Goal: Task Accomplishment & Management: Use online tool/utility

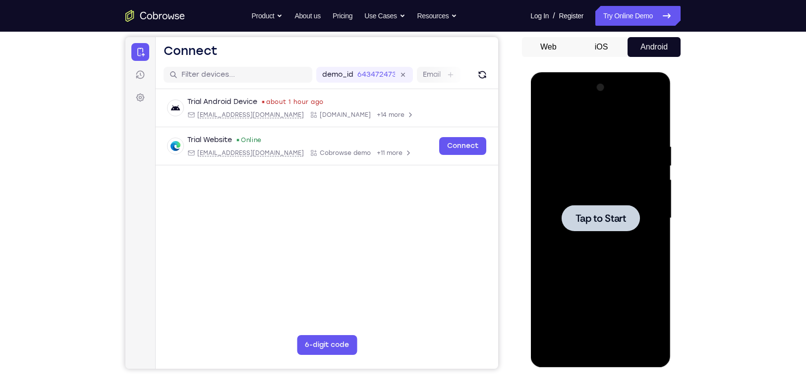
drag, startPoint x: 530, startPoint y: 72, endPoint x: 583, endPoint y: 207, distance: 144.4
click at [583, 207] on div at bounding box center [600, 218] width 78 height 26
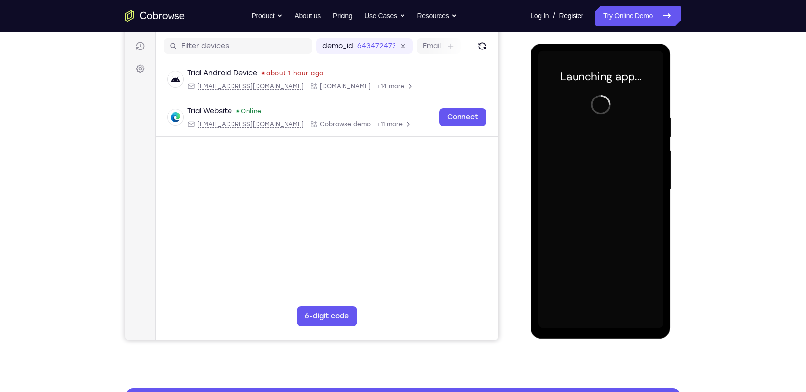
scroll to position [121, 0]
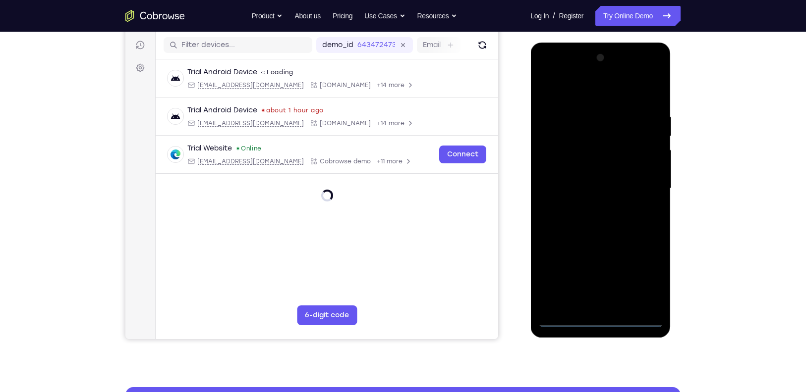
click at [603, 315] on div at bounding box center [600, 188] width 125 height 277
click at [604, 315] on div at bounding box center [600, 188] width 125 height 277
click at [606, 323] on div at bounding box center [600, 188] width 125 height 277
click at [636, 277] on div at bounding box center [600, 188] width 125 height 277
click at [628, 88] on div at bounding box center [600, 188] width 125 height 277
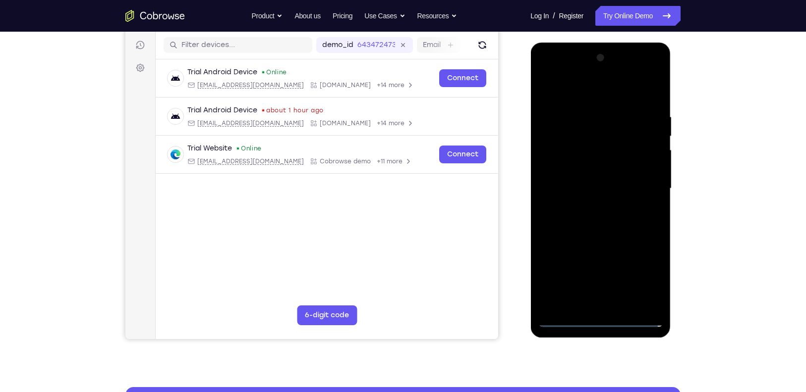
click at [636, 177] on div at bounding box center [600, 188] width 125 height 277
click at [609, 305] on div at bounding box center [600, 188] width 125 height 277
click at [571, 176] on div at bounding box center [600, 188] width 125 height 277
click at [572, 166] on div at bounding box center [600, 188] width 125 height 277
click at [614, 191] on div at bounding box center [600, 188] width 125 height 277
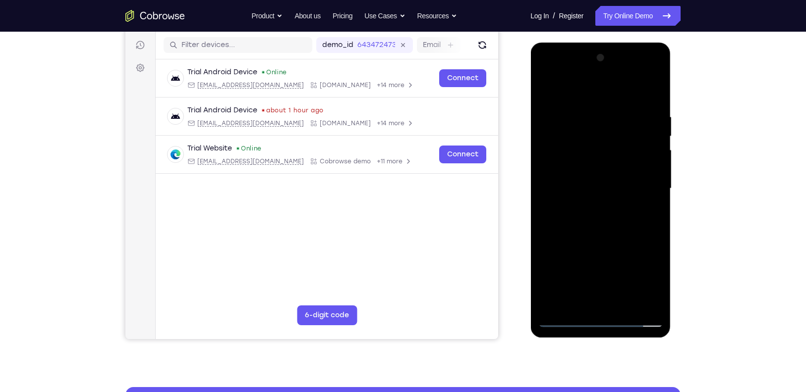
click at [638, 232] on div at bounding box center [600, 188] width 125 height 277
click at [626, 300] on div at bounding box center [600, 188] width 125 height 277
click at [621, 241] on div at bounding box center [600, 188] width 125 height 277
click at [560, 171] on div at bounding box center [600, 188] width 125 height 277
click at [549, 198] on div at bounding box center [600, 188] width 125 height 277
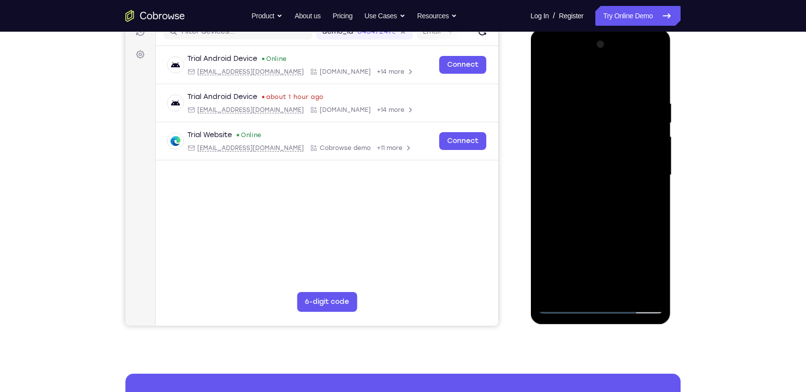
scroll to position [136, 0]
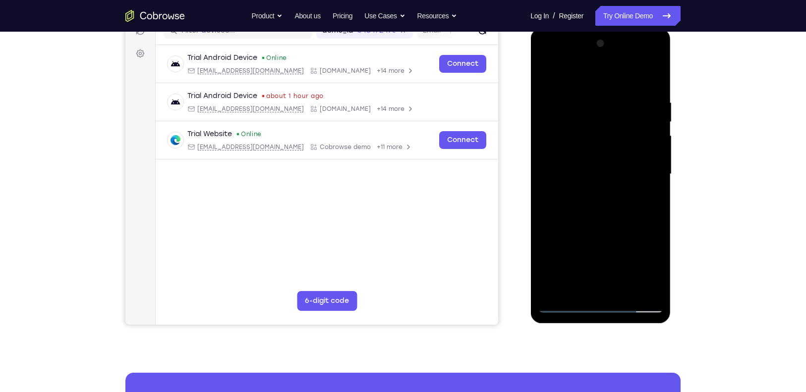
drag, startPoint x: 599, startPoint y: 240, endPoint x: 594, endPoint y: 164, distance: 76.5
click at [594, 164] on div at bounding box center [600, 174] width 125 height 277
click at [556, 286] on div at bounding box center [600, 174] width 125 height 277
drag, startPoint x: 589, startPoint y: 249, endPoint x: 587, endPoint y: 152, distance: 97.1
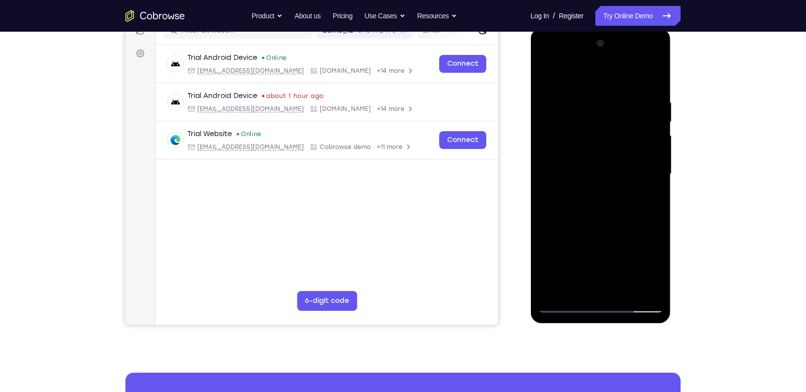
click at [587, 152] on div at bounding box center [600, 174] width 125 height 277
drag, startPoint x: 592, startPoint y: 194, endPoint x: 600, endPoint y: 129, distance: 65.9
click at [600, 129] on div at bounding box center [600, 174] width 125 height 277
drag, startPoint x: 602, startPoint y: 191, endPoint x: 611, endPoint y: 118, distance: 73.4
click at [611, 118] on div at bounding box center [600, 174] width 125 height 277
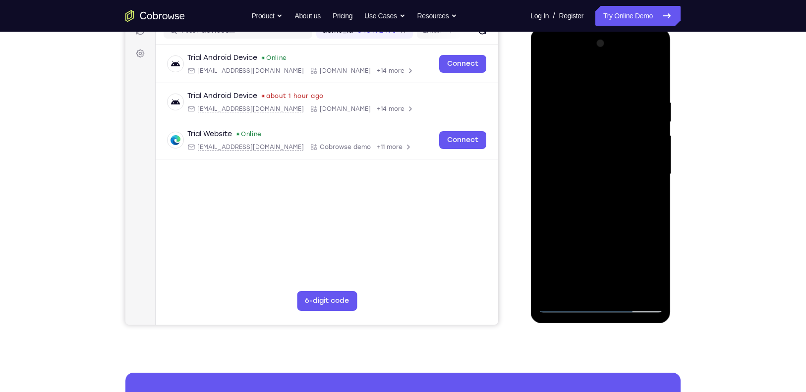
drag, startPoint x: 621, startPoint y: 183, endPoint x: 621, endPoint y: 104, distance: 79.3
click at [621, 104] on div at bounding box center [600, 174] width 125 height 277
drag, startPoint x: 624, startPoint y: 200, endPoint x: 623, endPoint y: 183, distance: 16.9
click at [623, 183] on div at bounding box center [600, 174] width 125 height 277
drag, startPoint x: 624, startPoint y: 215, endPoint x: 615, endPoint y: 134, distance: 81.3
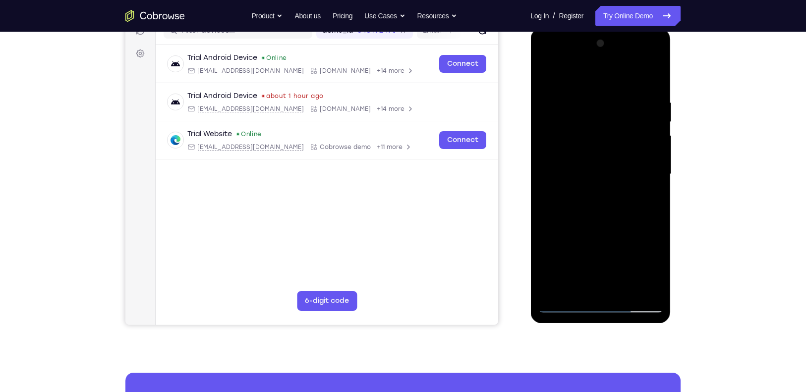
click at [615, 134] on div at bounding box center [600, 174] width 125 height 277
drag, startPoint x: 628, startPoint y: 191, endPoint x: 628, endPoint y: 139, distance: 52.0
click at [628, 139] on div at bounding box center [600, 174] width 125 height 277
drag, startPoint x: 628, startPoint y: 189, endPoint x: 615, endPoint y: 98, distance: 92.5
click at [615, 98] on div at bounding box center [600, 174] width 125 height 277
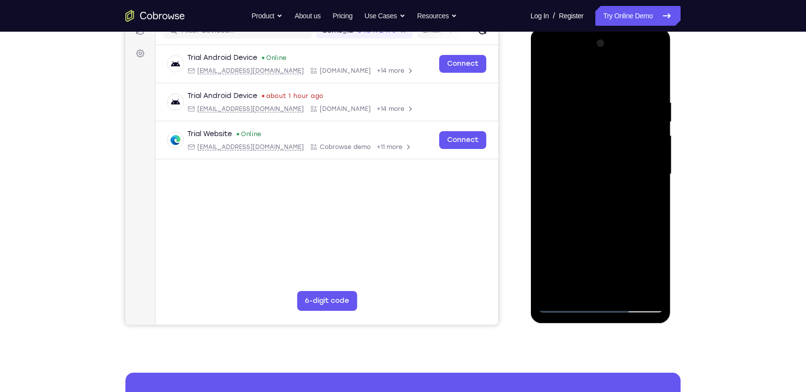
drag, startPoint x: 604, startPoint y: 221, endPoint x: 602, endPoint y: 82, distance: 139.3
click at [607, 120] on div at bounding box center [600, 174] width 125 height 277
drag, startPoint x: 618, startPoint y: 173, endPoint x: 618, endPoint y: 229, distance: 56.0
click at [618, 229] on div at bounding box center [600, 174] width 125 height 277
drag, startPoint x: 626, startPoint y: 173, endPoint x: 629, endPoint y: 222, distance: 49.1
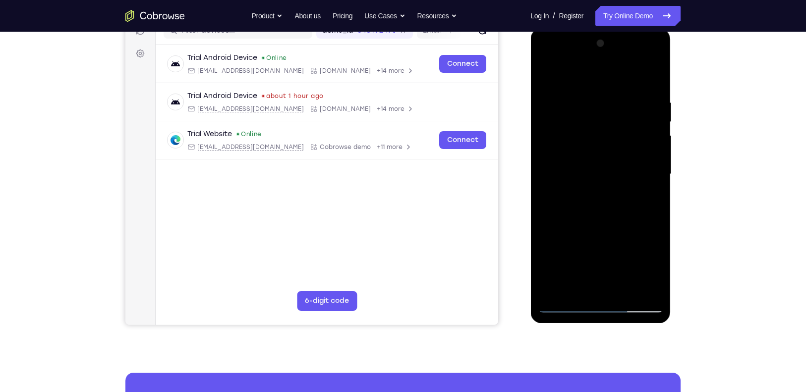
click at [629, 222] on div at bounding box center [600, 174] width 125 height 277
drag, startPoint x: 622, startPoint y: 160, endPoint x: 618, endPoint y: 206, distance: 46.7
click at [618, 206] on div at bounding box center [600, 174] width 125 height 277
drag, startPoint x: 622, startPoint y: 166, endPoint x: 626, endPoint y: 290, distance: 124.4
click at [626, 290] on div at bounding box center [600, 174] width 125 height 277
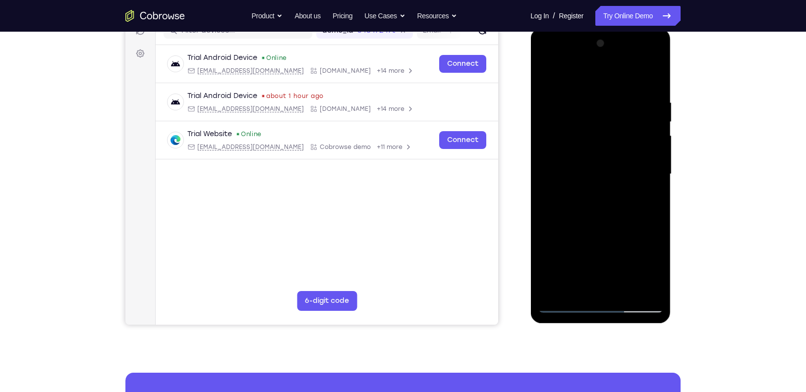
drag, startPoint x: 618, startPoint y: 169, endPoint x: 622, endPoint y: 233, distance: 63.6
click at [622, 233] on div at bounding box center [600, 174] width 125 height 277
click at [615, 236] on div at bounding box center [600, 174] width 125 height 277
drag, startPoint x: 619, startPoint y: 237, endPoint x: 617, endPoint y: 186, distance: 50.6
click at [617, 186] on div at bounding box center [600, 174] width 125 height 277
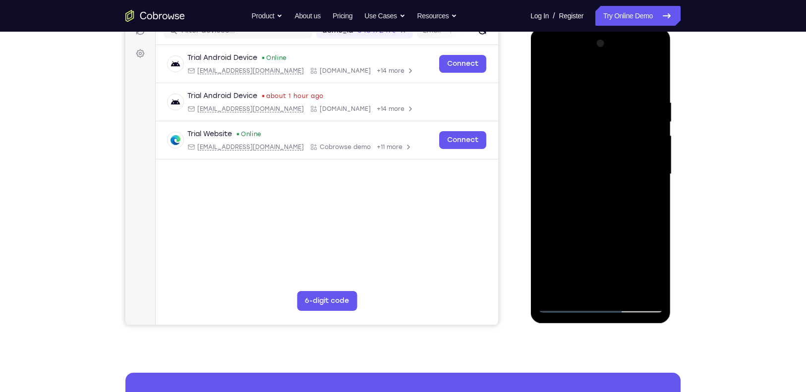
drag, startPoint x: 618, startPoint y: 205, endPoint x: 618, endPoint y: 111, distance: 94.6
click at [618, 147] on div at bounding box center [600, 174] width 125 height 277
click at [626, 208] on div at bounding box center [600, 174] width 125 height 277
drag, startPoint x: 633, startPoint y: 218, endPoint x: 631, endPoint y: 159, distance: 59.0
click at [631, 159] on div at bounding box center [600, 174] width 125 height 277
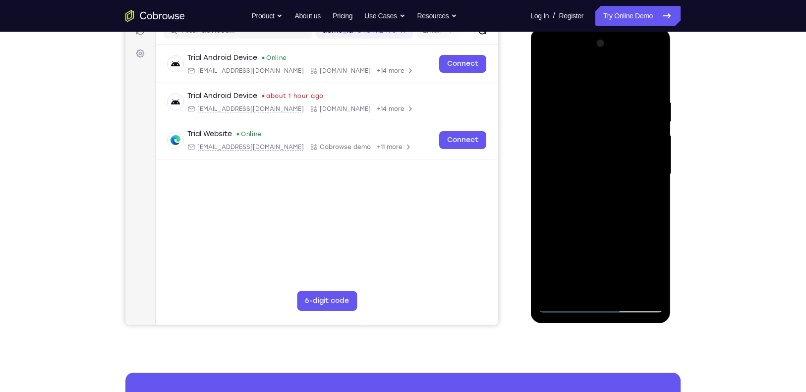
drag, startPoint x: 625, startPoint y: 201, endPoint x: 616, endPoint y: 94, distance: 107.9
click at [616, 94] on div at bounding box center [600, 174] width 125 height 277
drag, startPoint x: 641, startPoint y: 117, endPoint x: 638, endPoint y: 167, distance: 50.1
click at [638, 167] on div at bounding box center [600, 174] width 125 height 277
drag, startPoint x: 637, startPoint y: 195, endPoint x: 637, endPoint y: 180, distance: 14.9
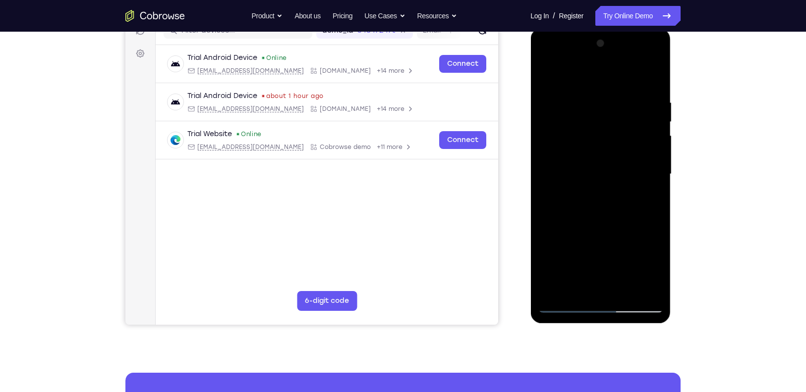
click at [637, 180] on div at bounding box center [600, 174] width 125 height 277
drag, startPoint x: 640, startPoint y: 203, endPoint x: 634, endPoint y: 112, distance: 90.9
click at [634, 112] on div at bounding box center [600, 174] width 125 height 277
drag, startPoint x: 629, startPoint y: 172, endPoint x: 624, endPoint y: 74, distance: 97.8
click at [624, 74] on div at bounding box center [600, 174] width 125 height 277
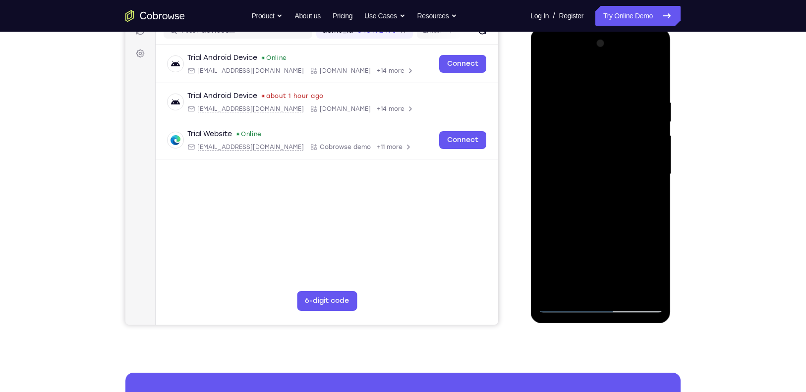
drag, startPoint x: 641, startPoint y: 181, endPoint x: 631, endPoint y: 149, distance: 33.1
click at [631, 149] on div at bounding box center [600, 174] width 125 height 277
drag, startPoint x: 631, startPoint y: 149, endPoint x: 630, endPoint y: 221, distance: 71.4
click at [630, 221] on div at bounding box center [600, 174] width 125 height 277
drag, startPoint x: 591, startPoint y: 196, endPoint x: 572, endPoint y: 71, distance: 126.3
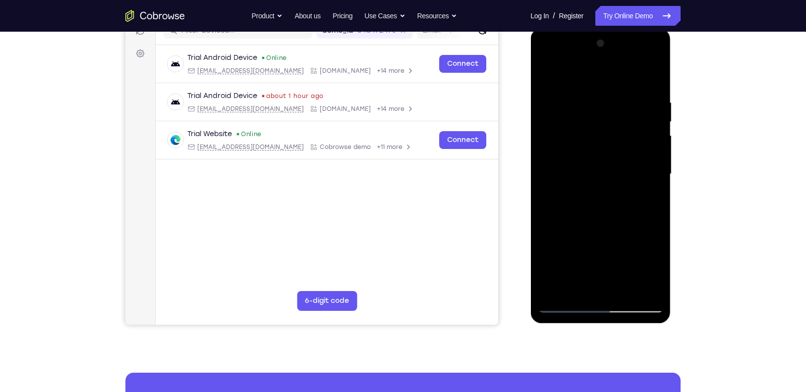
click at [572, 71] on div at bounding box center [600, 174] width 125 height 277
drag, startPoint x: 618, startPoint y: 209, endPoint x: 618, endPoint y: 150, distance: 59.0
click at [618, 150] on div at bounding box center [600, 174] width 125 height 277
drag, startPoint x: 625, startPoint y: 211, endPoint x: 606, endPoint y: 137, distance: 76.3
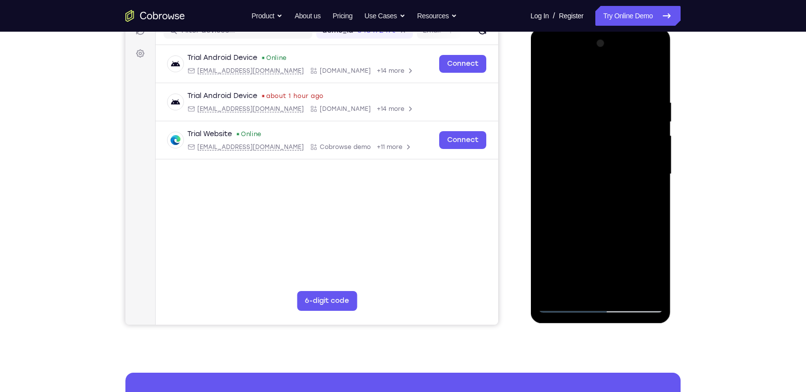
click at [606, 137] on div at bounding box center [600, 174] width 125 height 277
drag, startPoint x: 588, startPoint y: 218, endPoint x: 593, endPoint y: 112, distance: 105.7
click at [593, 112] on div at bounding box center [600, 174] width 125 height 277
drag, startPoint x: 610, startPoint y: 207, endPoint x: 610, endPoint y: 100, distance: 107.0
click at [610, 100] on div at bounding box center [600, 174] width 125 height 277
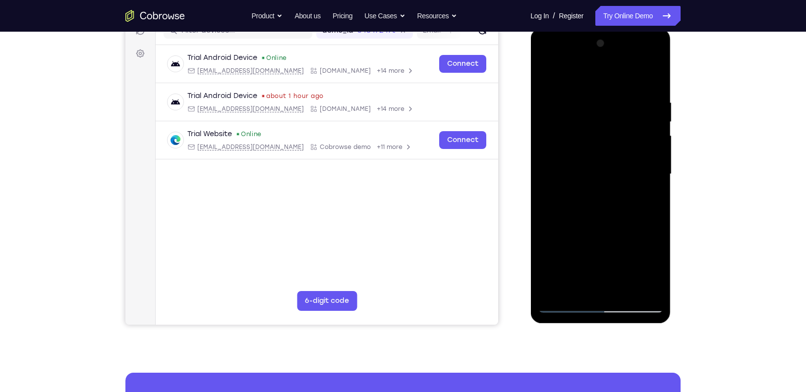
drag, startPoint x: 615, startPoint y: 200, endPoint x: 606, endPoint y: 100, distance: 101.0
click at [606, 100] on div at bounding box center [600, 174] width 125 height 277
drag, startPoint x: 580, startPoint y: 201, endPoint x: 591, endPoint y: 62, distance: 139.7
click at [591, 62] on div at bounding box center [600, 174] width 125 height 277
drag, startPoint x: 614, startPoint y: 169, endPoint x: 603, endPoint y: 103, distance: 67.0
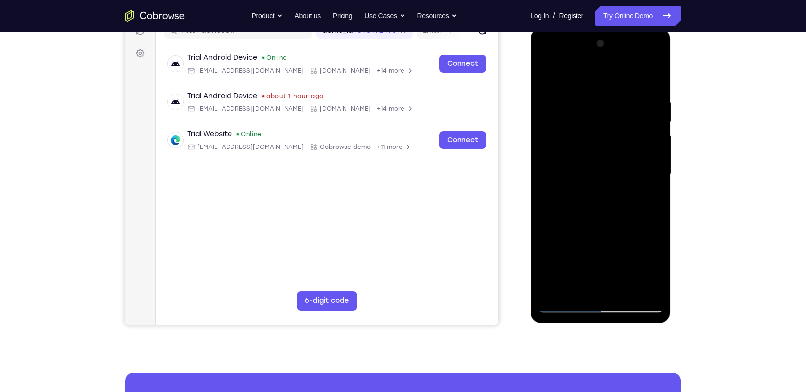
click at [603, 103] on div at bounding box center [600, 174] width 125 height 277
drag, startPoint x: 619, startPoint y: 116, endPoint x: 628, endPoint y: 174, distance: 58.2
click at [628, 174] on div at bounding box center [600, 174] width 125 height 277
click at [657, 133] on div at bounding box center [600, 174] width 125 height 277
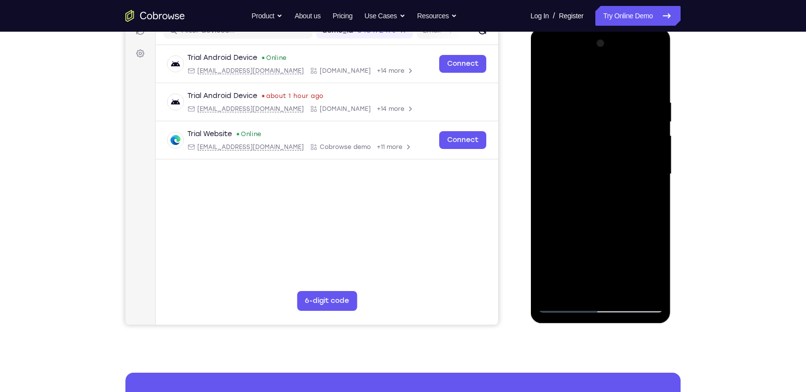
click at [657, 133] on div at bounding box center [600, 174] width 125 height 277
click at [550, 131] on div at bounding box center [600, 174] width 125 height 277
drag, startPoint x: 609, startPoint y: 178, endPoint x: 612, endPoint y: 86, distance: 91.7
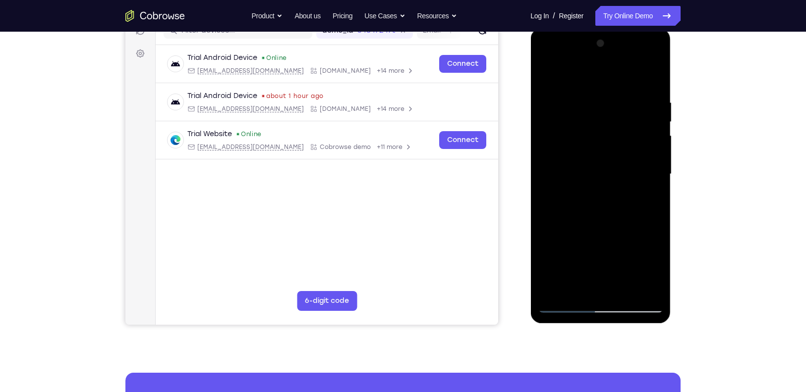
click at [612, 86] on div at bounding box center [600, 174] width 125 height 277
drag, startPoint x: 635, startPoint y: 168, endPoint x: 635, endPoint y: 107, distance: 60.9
click at [635, 107] on div at bounding box center [600, 174] width 125 height 277
drag, startPoint x: 643, startPoint y: 201, endPoint x: 634, endPoint y: 143, distance: 58.1
click at [634, 143] on div at bounding box center [600, 174] width 125 height 277
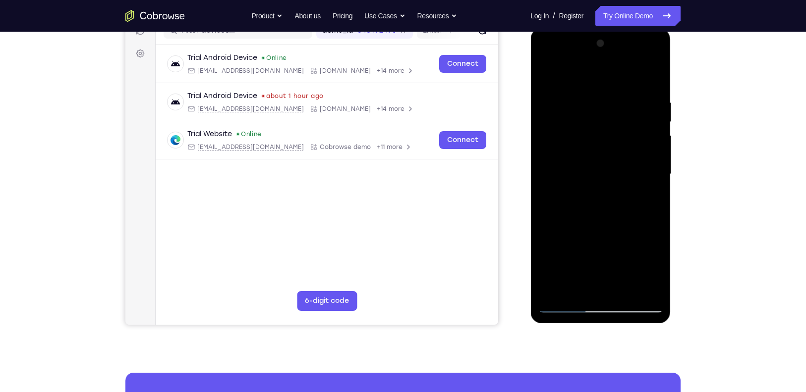
drag, startPoint x: 641, startPoint y: 223, endPoint x: 634, endPoint y: 176, distance: 47.0
click at [634, 176] on div at bounding box center [600, 174] width 125 height 277
drag, startPoint x: 636, startPoint y: 220, endPoint x: 632, endPoint y: 132, distance: 87.8
click at [632, 132] on div at bounding box center [600, 174] width 125 height 277
drag, startPoint x: 637, startPoint y: 226, endPoint x: 620, endPoint y: 144, distance: 83.5
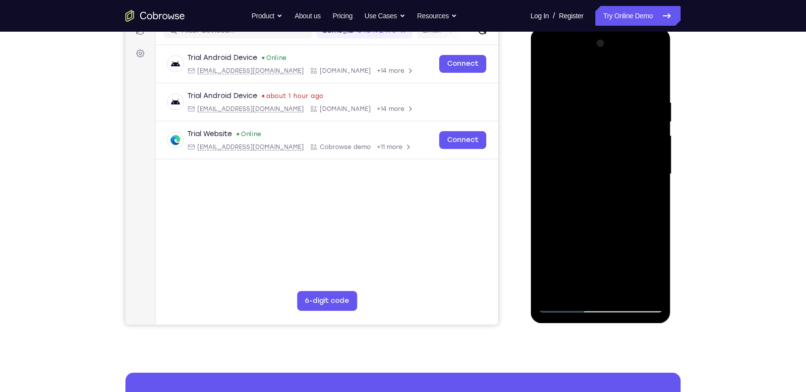
click at [620, 144] on div at bounding box center [600, 174] width 125 height 277
drag, startPoint x: 626, startPoint y: 200, endPoint x: 627, endPoint y: 131, distance: 68.9
click at [627, 131] on div at bounding box center [600, 174] width 125 height 277
drag, startPoint x: 633, startPoint y: 205, endPoint x: 622, endPoint y: 111, distance: 94.3
click at [622, 111] on div at bounding box center [600, 174] width 125 height 277
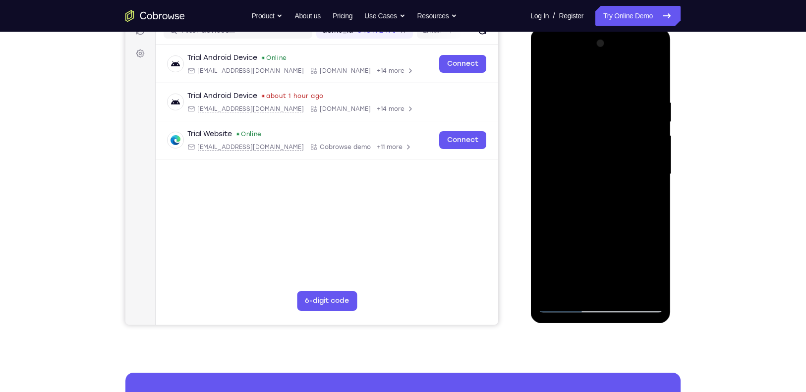
drag, startPoint x: 623, startPoint y: 174, endPoint x: 606, endPoint y: 88, distance: 87.9
click at [606, 88] on div at bounding box center [600, 174] width 125 height 277
drag, startPoint x: 611, startPoint y: 166, endPoint x: 608, endPoint y: 121, distance: 44.7
click at [608, 121] on div at bounding box center [600, 174] width 125 height 277
drag, startPoint x: 613, startPoint y: 199, endPoint x: 613, endPoint y: 163, distance: 36.7
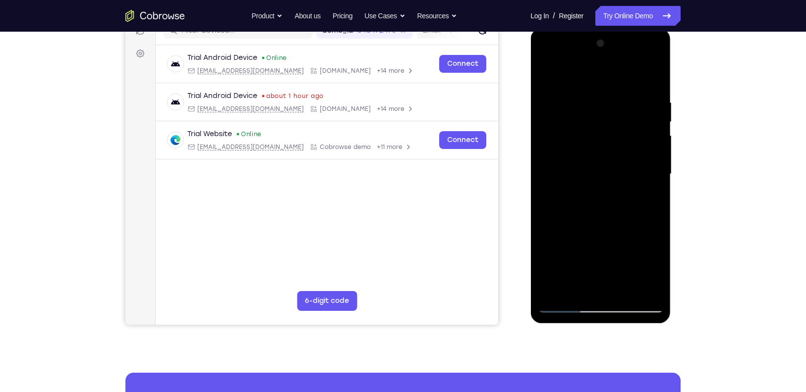
click at [613, 163] on div at bounding box center [600, 174] width 125 height 277
drag, startPoint x: 613, startPoint y: 198, endPoint x: 617, endPoint y: 223, distance: 25.2
click at [617, 223] on div at bounding box center [600, 174] width 125 height 277
drag, startPoint x: 618, startPoint y: 223, endPoint x: 611, endPoint y: 123, distance: 99.8
click at [611, 123] on div at bounding box center [600, 174] width 125 height 277
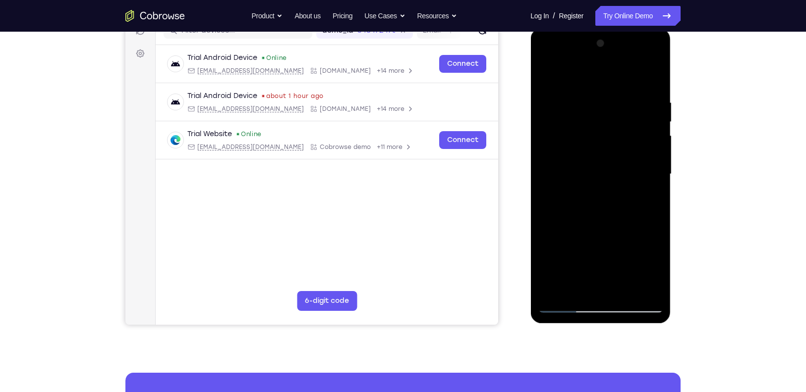
drag, startPoint x: 619, startPoint y: 168, endPoint x: 622, endPoint y: 98, distance: 70.4
click at [622, 98] on div at bounding box center [600, 174] width 125 height 277
drag, startPoint x: 633, startPoint y: 169, endPoint x: 628, endPoint y: 81, distance: 88.8
click at [628, 81] on div at bounding box center [600, 174] width 125 height 277
drag, startPoint x: 634, startPoint y: 195, endPoint x: 629, endPoint y: 164, distance: 31.7
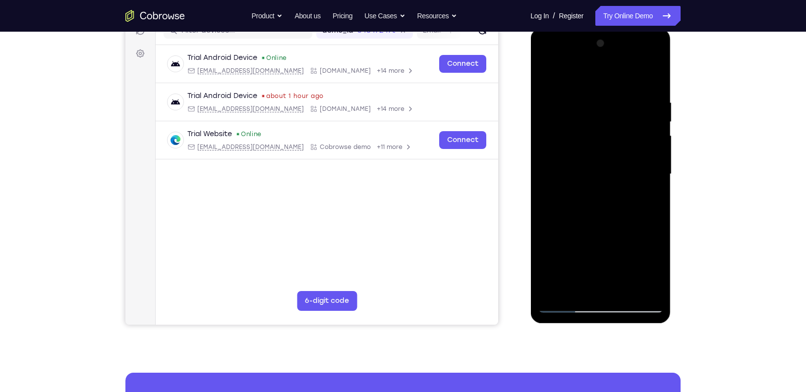
click at [629, 164] on div at bounding box center [600, 174] width 125 height 277
drag, startPoint x: 629, startPoint y: 213, endPoint x: 617, endPoint y: 121, distance: 92.9
click at [617, 121] on div at bounding box center [600, 174] width 125 height 277
drag, startPoint x: 632, startPoint y: 221, endPoint x: 617, endPoint y: 129, distance: 92.8
click at [617, 129] on div at bounding box center [600, 174] width 125 height 277
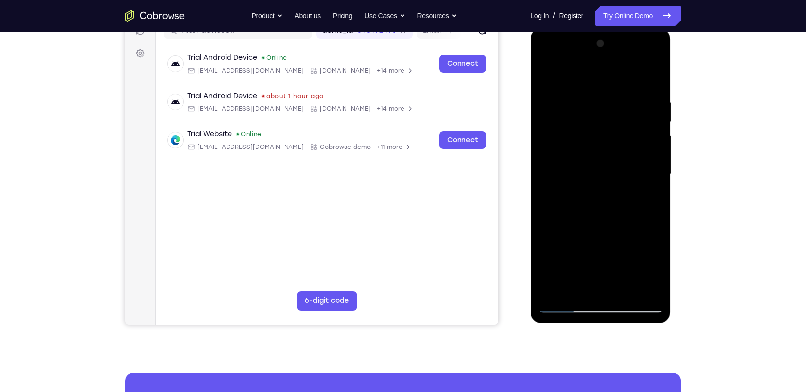
drag, startPoint x: 637, startPoint y: 212, endPoint x: 626, endPoint y: 113, distance: 98.8
click at [626, 113] on div at bounding box center [600, 174] width 125 height 277
drag, startPoint x: 647, startPoint y: 215, endPoint x: 647, endPoint y: 166, distance: 48.1
click at [647, 166] on div at bounding box center [600, 174] width 125 height 277
drag, startPoint x: 619, startPoint y: 242, endPoint x: 616, endPoint y: 148, distance: 94.7
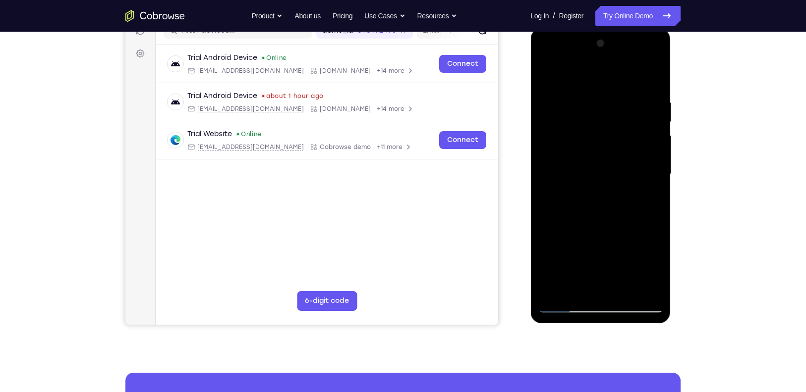
click at [616, 148] on div at bounding box center [600, 174] width 125 height 277
drag, startPoint x: 621, startPoint y: 186, endPoint x: 620, endPoint y: 133, distance: 53.0
click at [620, 133] on div at bounding box center [600, 174] width 125 height 277
drag, startPoint x: 626, startPoint y: 181, endPoint x: 615, endPoint y: 115, distance: 66.2
click at [615, 115] on div at bounding box center [600, 174] width 125 height 277
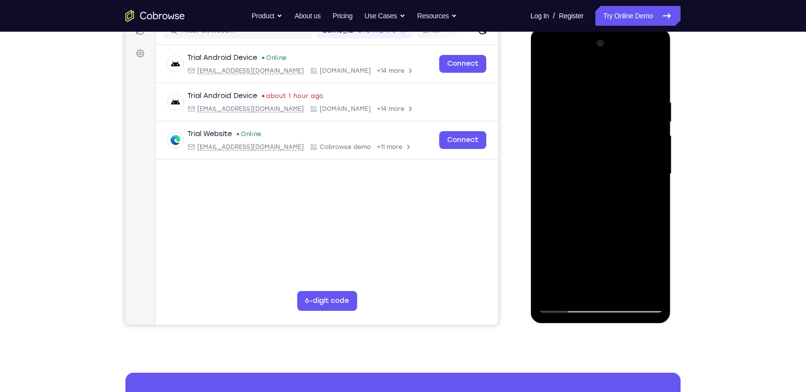
drag, startPoint x: 626, startPoint y: 209, endPoint x: 607, endPoint y: 117, distance: 94.3
click at [607, 117] on div at bounding box center [600, 174] width 125 height 277
drag, startPoint x: 609, startPoint y: 197, endPoint x: 600, endPoint y: 146, distance: 51.5
click at [600, 146] on div at bounding box center [600, 174] width 125 height 277
drag, startPoint x: 635, startPoint y: 237, endPoint x: 622, endPoint y: 165, distance: 73.5
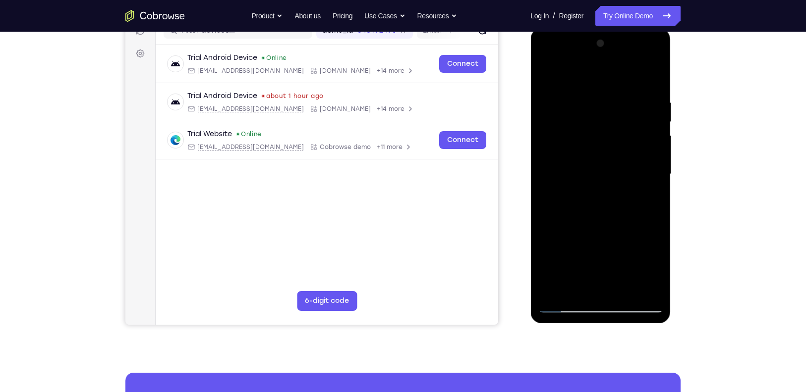
click at [622, 165] on div at bounding box center [600, 174] width 125 height 277
drag, startPoint x: 625, startPoint y: 206, endPoint x: 597, endPoint y: 84, distance: 125.2
click at [597, 84] on div at bounding box center [600, 174] width 125 height 277
drag, startPoint x: 615, startPoint y: 191, endPoint x: 609, endPoint y: 135, distance: 55.8
click at [609, 135] on div at bounding box center [600, 174] width 125 height 277
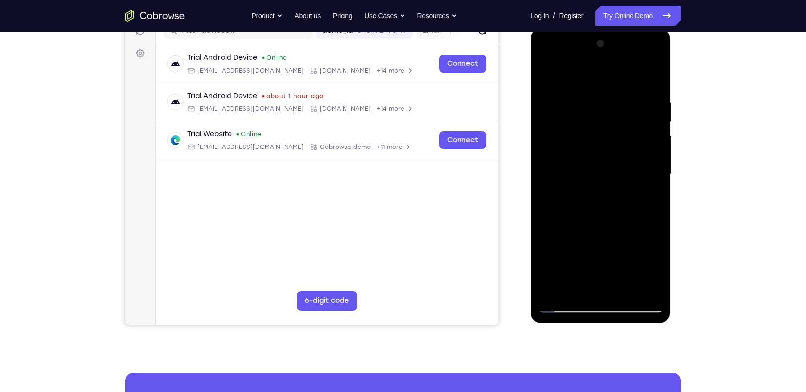
drag, startPoint x: 609, startPoint y: 176, endPoint x: 602, endPoint y: 109, distance: 67.8
click at [602, 109] on div at bounding box center [600, 174] width 125 height 277
drag, startPoint x: 608, startPoint y: 144, endPoint x: 598, endPoint y: 91, distance: 54.3
click at [598, 91] on div at bounding box center [600, 174] width 125 height 277
drag, startPoint x: 610, startPoint y: 159, endPoint x: 597, endPoint y: 107, distance: 54.2
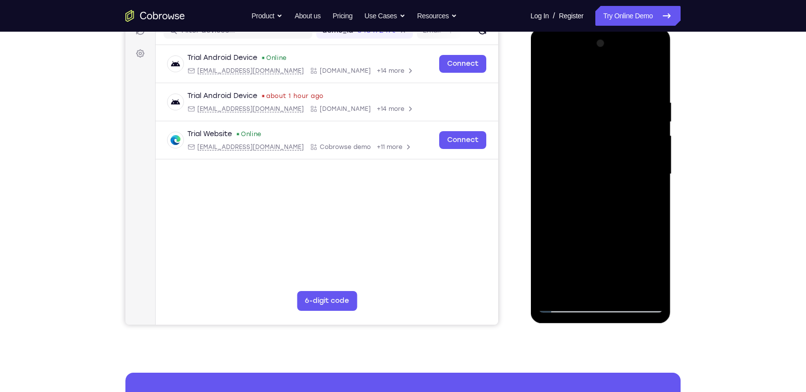
click at [597, 107] on div at bounding box center [600, 174] width 125 height 277
drag, startPoint x: 613, startPoint y: 157, endPoint x: 596, endPoint y: 96, distance: 62.9
click at [596, 96] on div at bounding box center [600, 174] width 125 height 277
drag, startPoint x: 609, startPoint y: 155, endPoint x: 604, endPoint y: 108, distance: 47.4
click at [604, 108] on div at bounding box center [600, 174] width 125 height 277
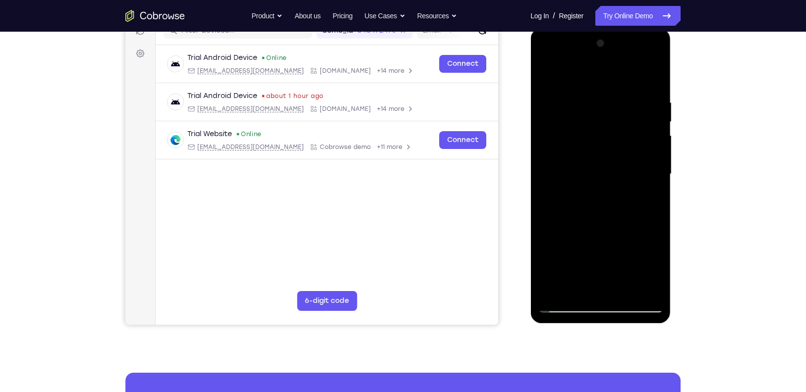
drag, startPoint x: 618, startPoint y: 157, endPoint x: 612, endPoint y: 112, distance: 45.0
click at [612, 112] on div at bounding box center [600, 174] width 125 height 277
drag, startPoint x: 625, startPoint y: 175, endPoint x: 615, endPoint y: 135, distance: 41.2
click at [615, 135] on div at bounding box center [600, 174] width 125 height 277
drag, startPoint x: 624, startPoint y: 180, endPoint x: 612, endPoint y: 118, distance: 63.2
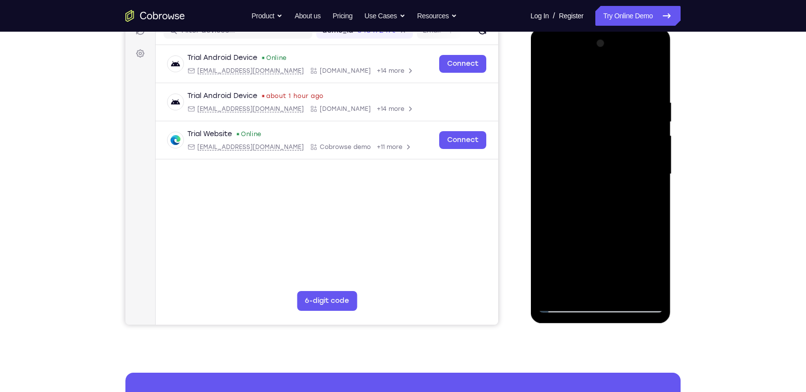
click at [612, 118] on div at bounding box center [600, 174] width 125 height 277
drag, startPoint x: 621, startPoint y: 206, endPoint x: 614, endPoint y: 170, distance: 35.8
click at [614, 170] on div at bounding box center [600, 174] width 125 height 277
drag, startPoint x: 626, startPoint y: 192, endPoint x: 621, endPoint y: 165, distance: 27.6
click at [621, 165] on div at bounding box center [600, 174] width 125 height 277
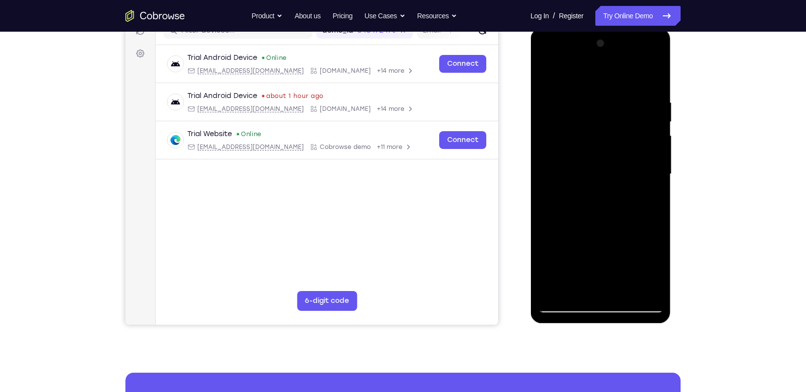
drag, startPoint x: 622, startPoint y: 180, endPoint x: 613, endPoint y: 134, distance: 46.9
click at [613, 134] on div at bounding box center [600, 174] width 125 height 277
drag, startPoint x: 612, startPoint y: 166, endPoint x: 602, endPoint y: 99, distance: 67.2
click at [602, 99] on div at bounding box center [600, 174] width 125 height 277
drag, startPoint x: 609, startPoint y: 153, endPoint x: 602, endPoint y: 87, distance: 66.3
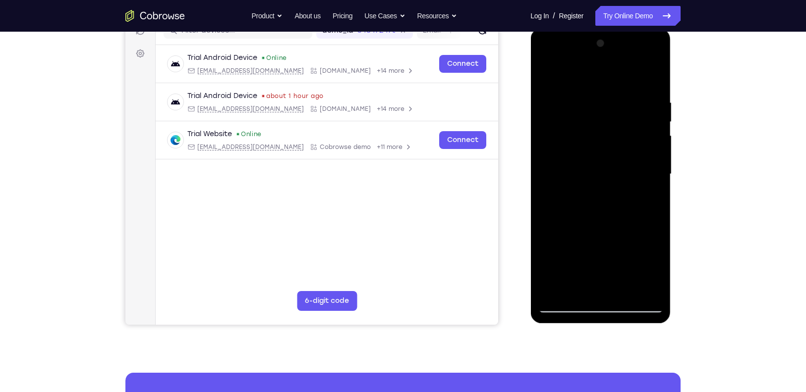
click at [602, 87] on div at bounding box center [600, 174] width 125 height 277
drag, startPoint x: 621, startPoint y: 171, endPoint x: 604, endPoint y: 83, distance: 89.3
click at [604, 83] on div at bounding box center [600, 174] width 125 height 277
drag, startPoint x: 621, startPoint y: 175, endPoint x: 603, endPoint y: 105, distance: 73.1
click at [603, 105] on div at bounding box center [600, 174] width 125 height 277
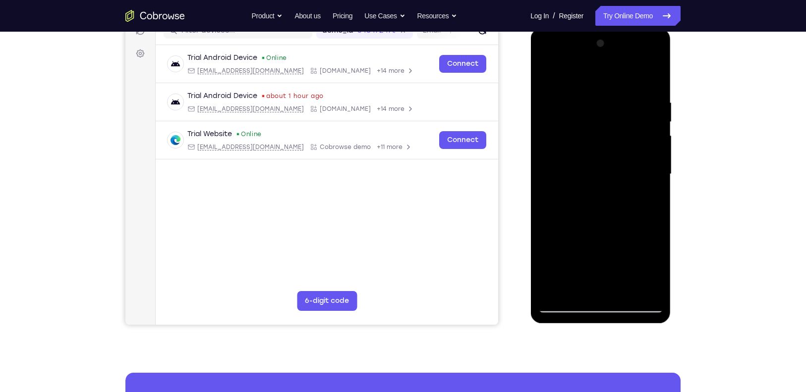
drag, startPoint x: 603, startPoint y: 105, endPoint x: 607, endPoint y: 164, distance: 59.6
click at [607, 164] on div at bounding box center [600, 174] width 125 height 277
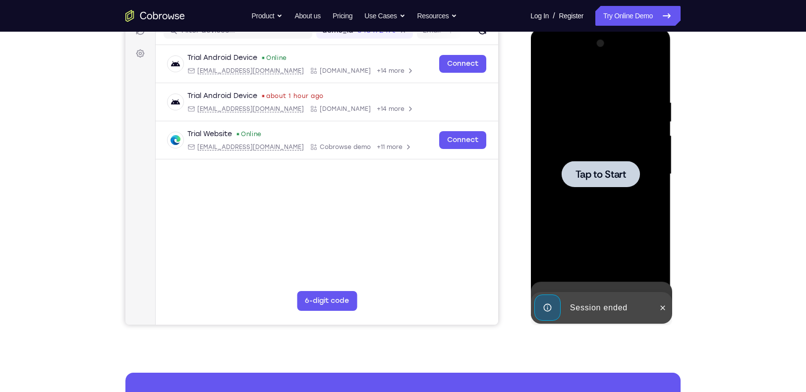
drag, startPoint x: 600, startPoint y: 124, endPoint x: 595, endPoint y: 95, distance: 30.1
click at [595, 95] on div "Tap to Start" at bounding box center [600, 174] width 125 height 277
